Goal: Information Seeking & Learning: Compare options

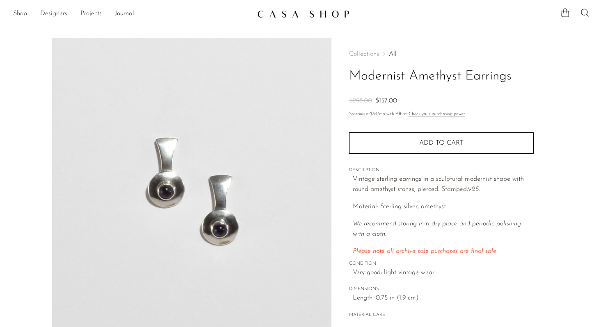
click at [23, 13] on link "Shop" at bounding box center [20, 14] width 14 height 11
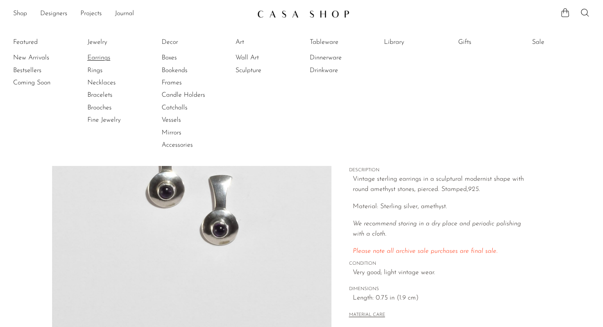
click at [100, 55] on link "Earrings" at bounding box center [117, 57] width 61 height 9
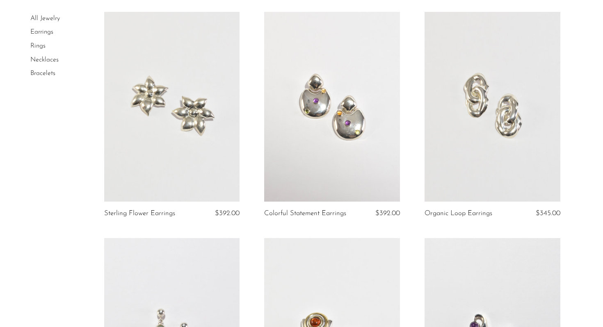
scroll to position [68, 0]
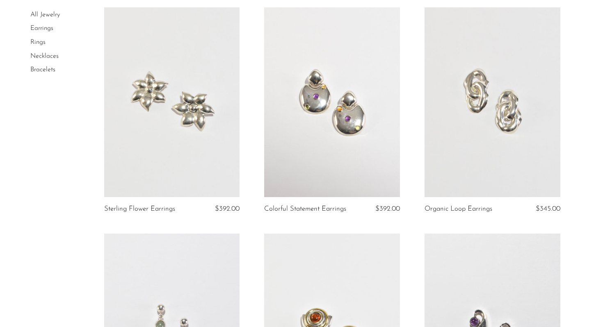
click at [528, 125] on link at bounding box center [492, 102] width 136 height 190
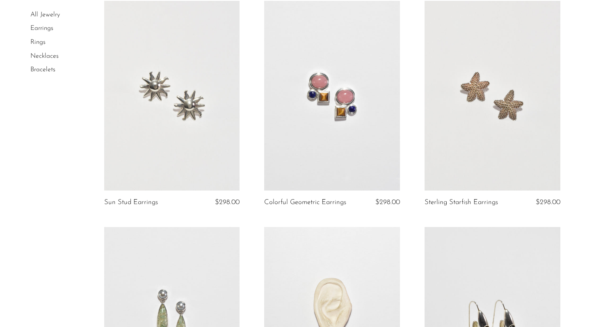
scroll to position [755, 0]
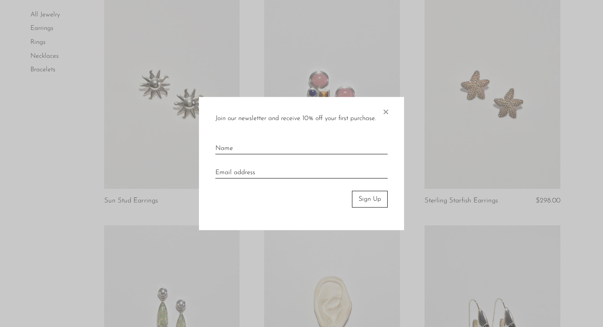
click at [385, 111] on span "×" at bounding box center [385, 110] width 8 height 26
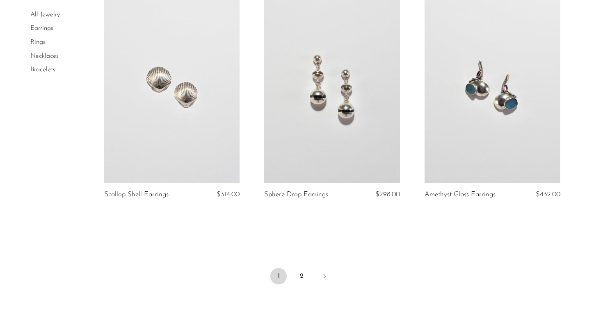
scroll to position [2668, 0]
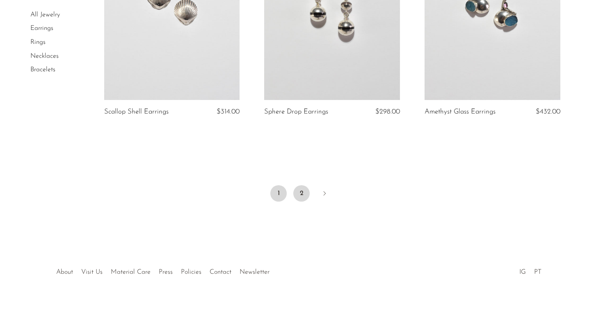
click at [294, 194] on link "2" at bounding box center [301, 193] width 16 height 16
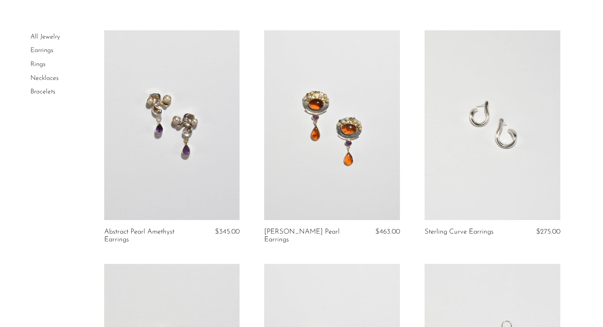
scroll to position [54, 0]
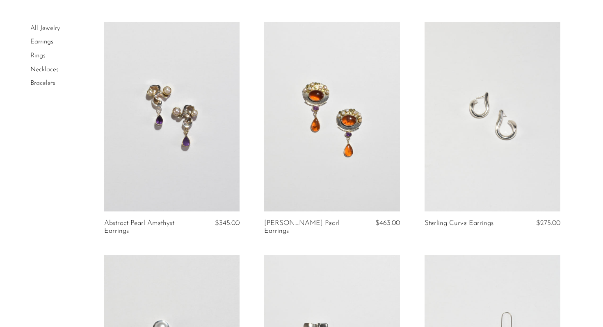
click at [516, 165] on link at bounding box center [492, 117] width 136 height 190
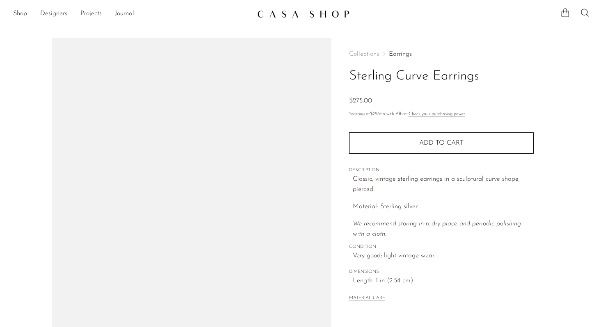
scroll to position [144, 0]
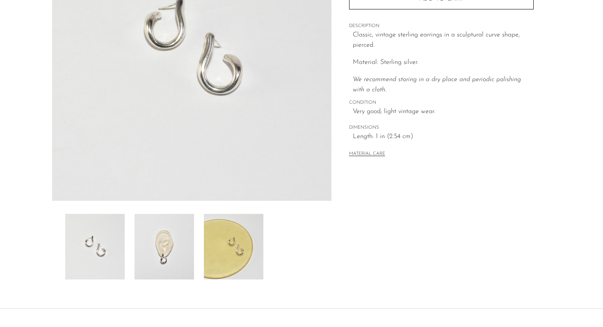
click at [170, 254] on img at bounding box center [163, 247] width 59 height 66
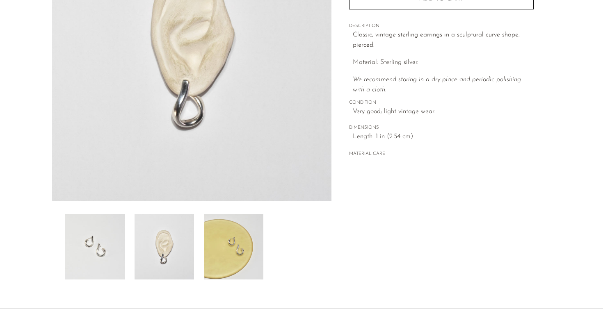
scroll to position [0, 0]
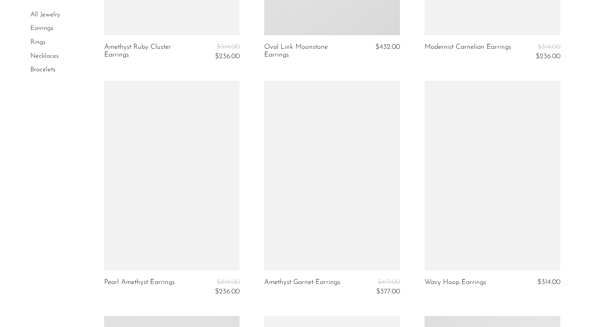
scroll to position [841, 0]
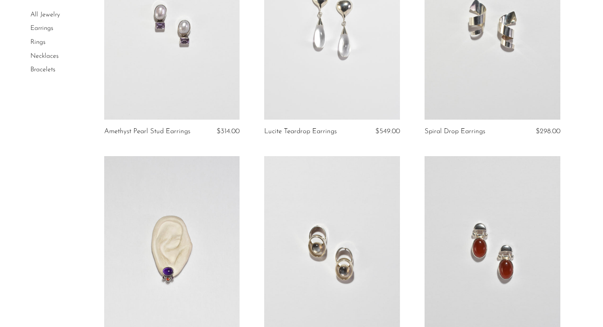
click at [40, 42] on link "Rings" at bounding box center [37, 42] width 15 height 7
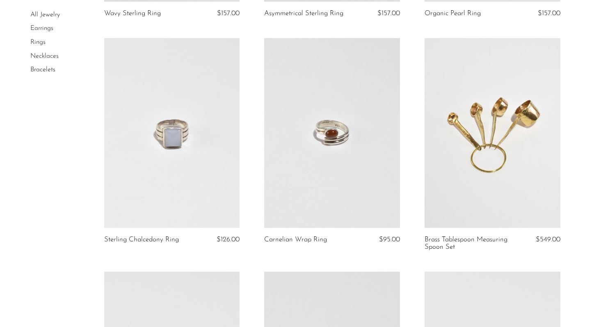
scroll to position [278, 0]
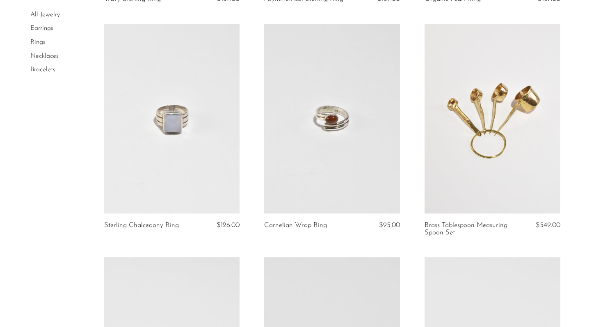
click at [348, 131] on link at bounding box center [332, 119] width 136 height 190
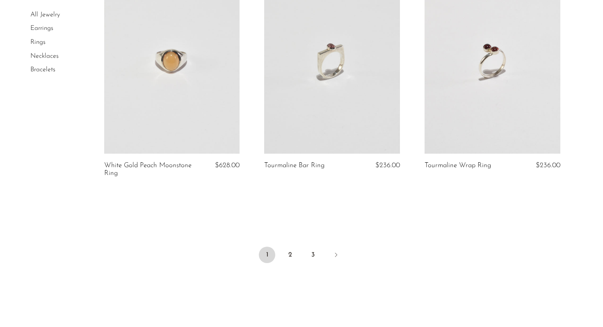
scroll to position [2668, 0]
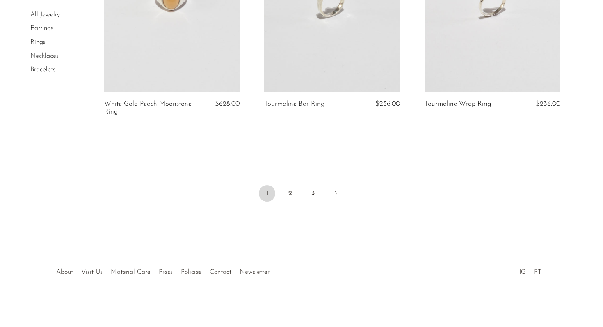
click at [41, 57] on link "Necklaces" at bounding box center [44, 56] width 28 height 7
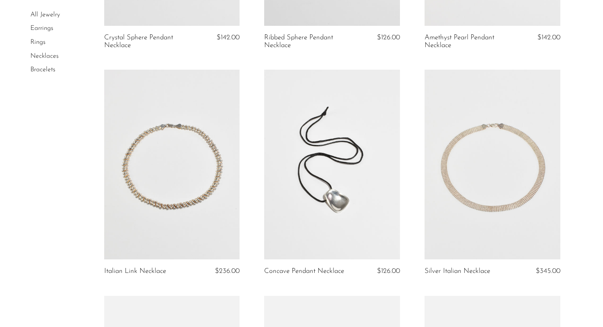
scroll to position [240, 0]
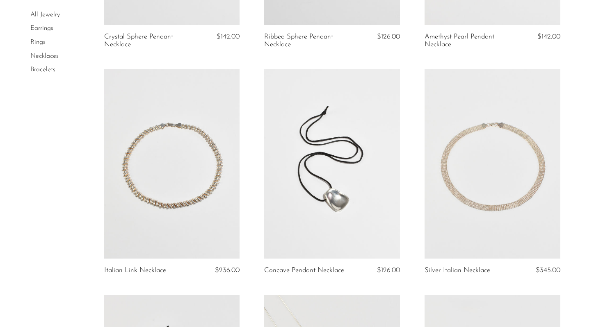
click at [342, 182] on link at bounding box center [332, 164] width 136 height 190
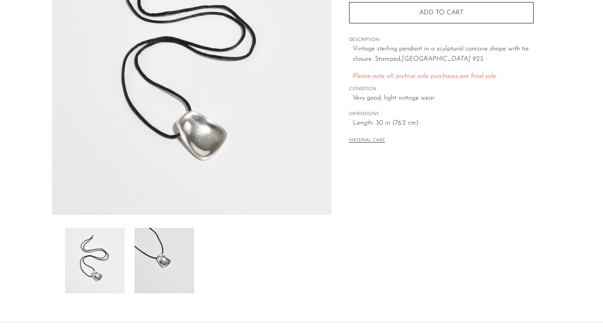
scroll to position [23, 0]
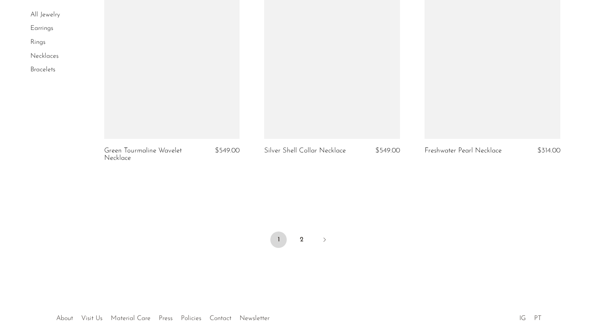
scroll to position [2693, 0]
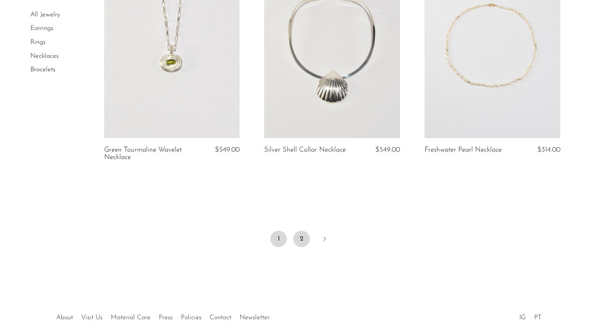
click at [304, 240] on link "2" at bounding box center [301, 239] width 16 height 16
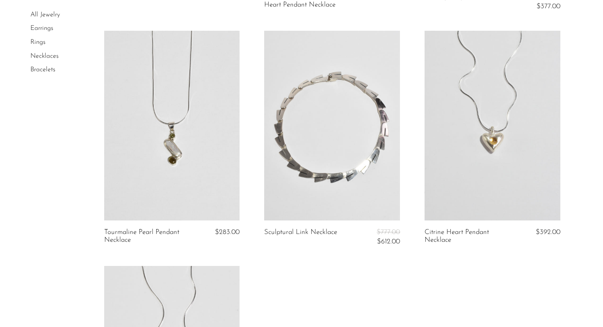
scroll to position [103, 0]
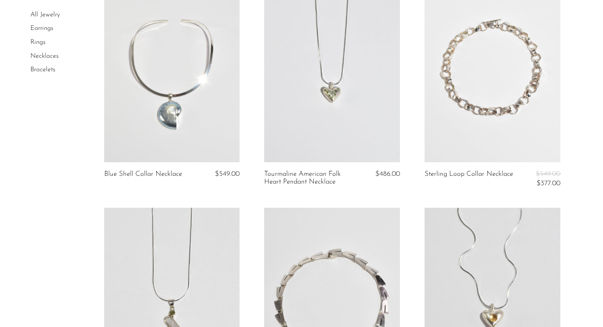
click at [50, 71] on link "Bracelets" at bounding box center [42, 69] width 25 height 7
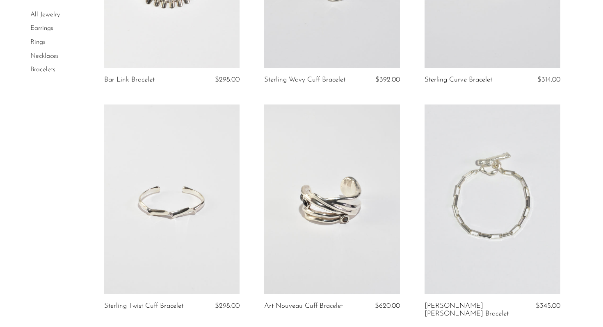
scroll to position [786, 0]
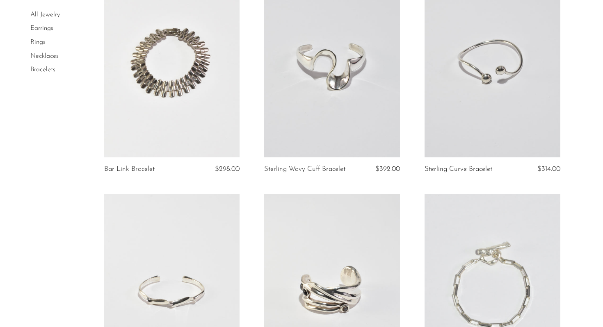
click at [491, 106] on link at bounding box center [492, 63] width 136 height 190
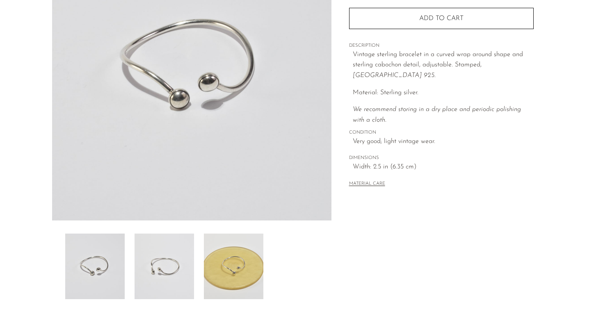
scroll to position [139, 0]
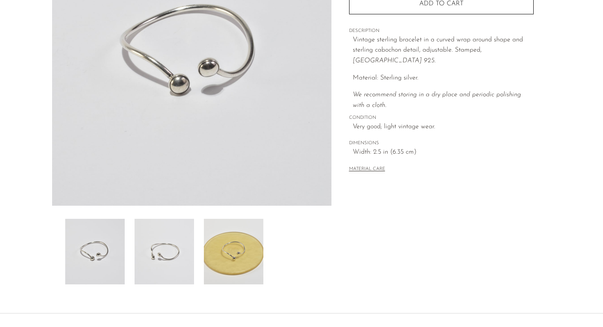
click at [237, 255] on img at bounding box center [233, 252] width 59 height 66
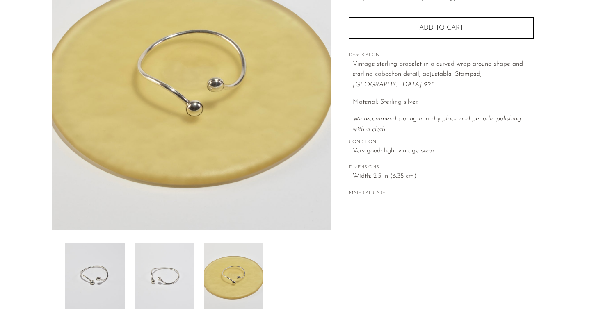
scroll to position [108, 0]
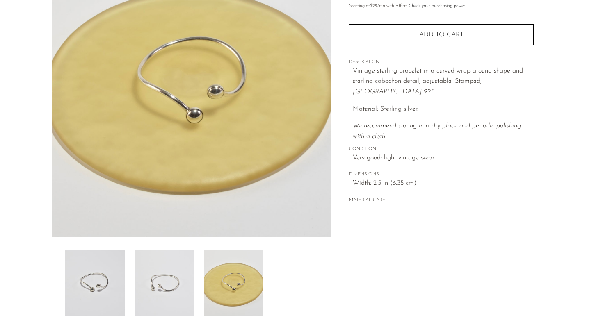
click at [189, 287] on img at bounding box center [163, 283] width 59 height 66
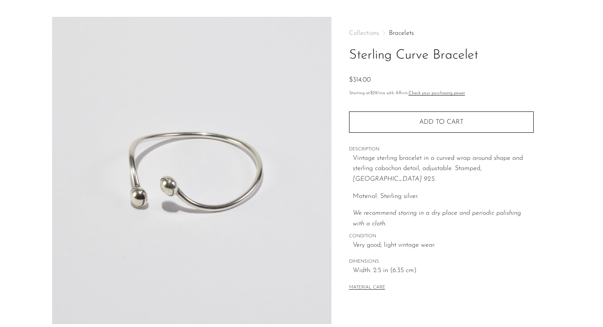
scroll to position [0, 0]
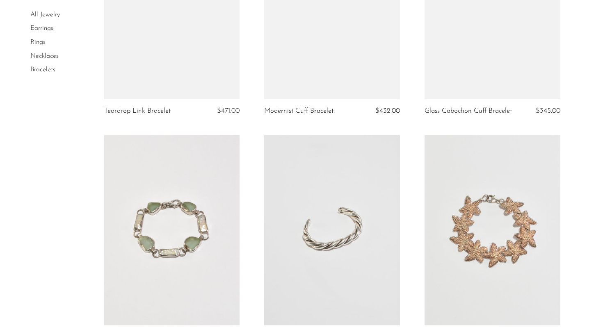
scroll to position [297, 0]
